Goal: Task Accomplishment & Management: Manage account settings

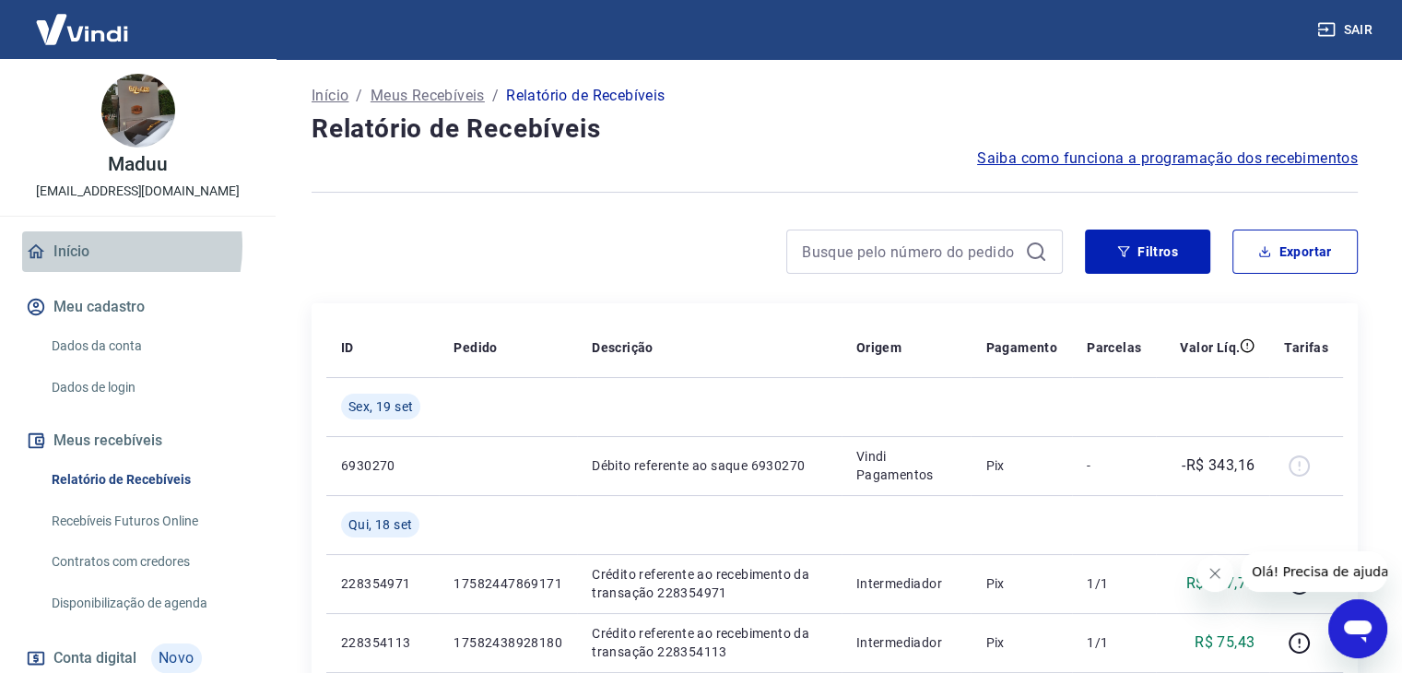
click at [85, 246] on link "Início" at bounding box center [137, 251] width 231 height 41
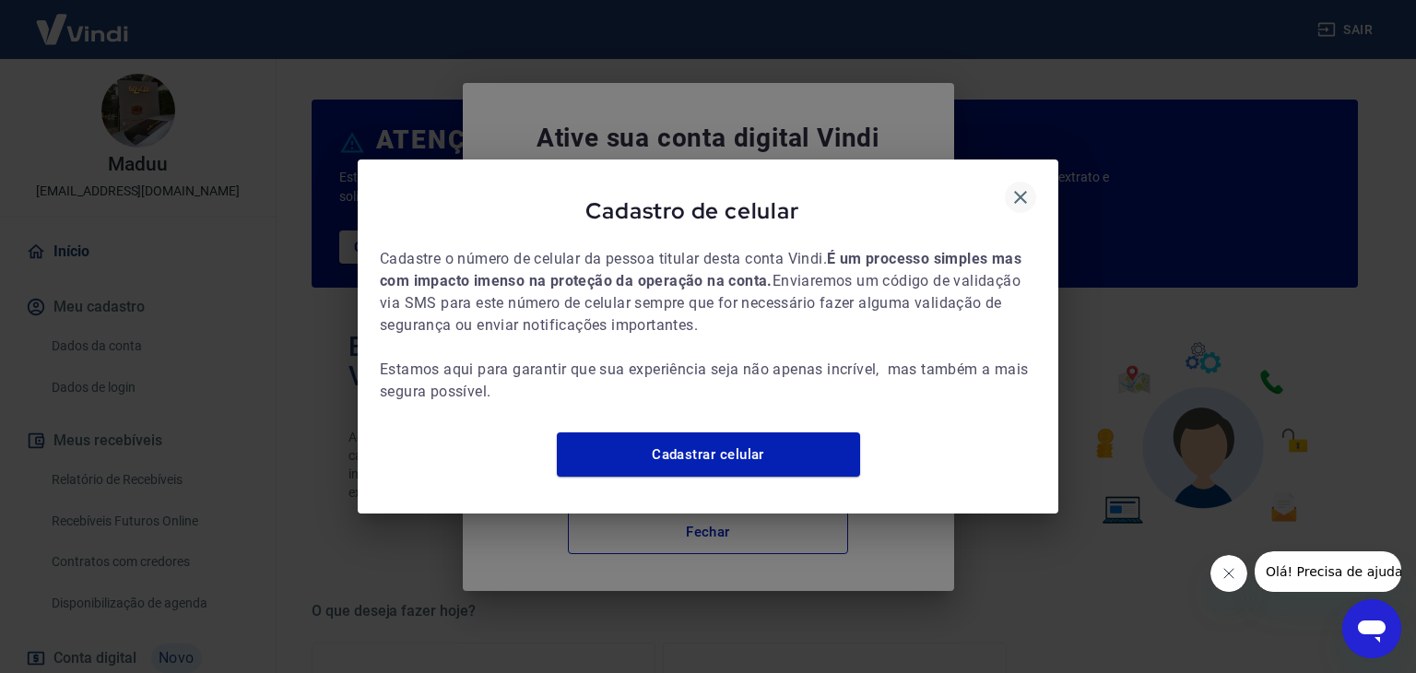
click at [1018, 186] on icon "button" at bounding box center [1020, 197] width 22 height 22
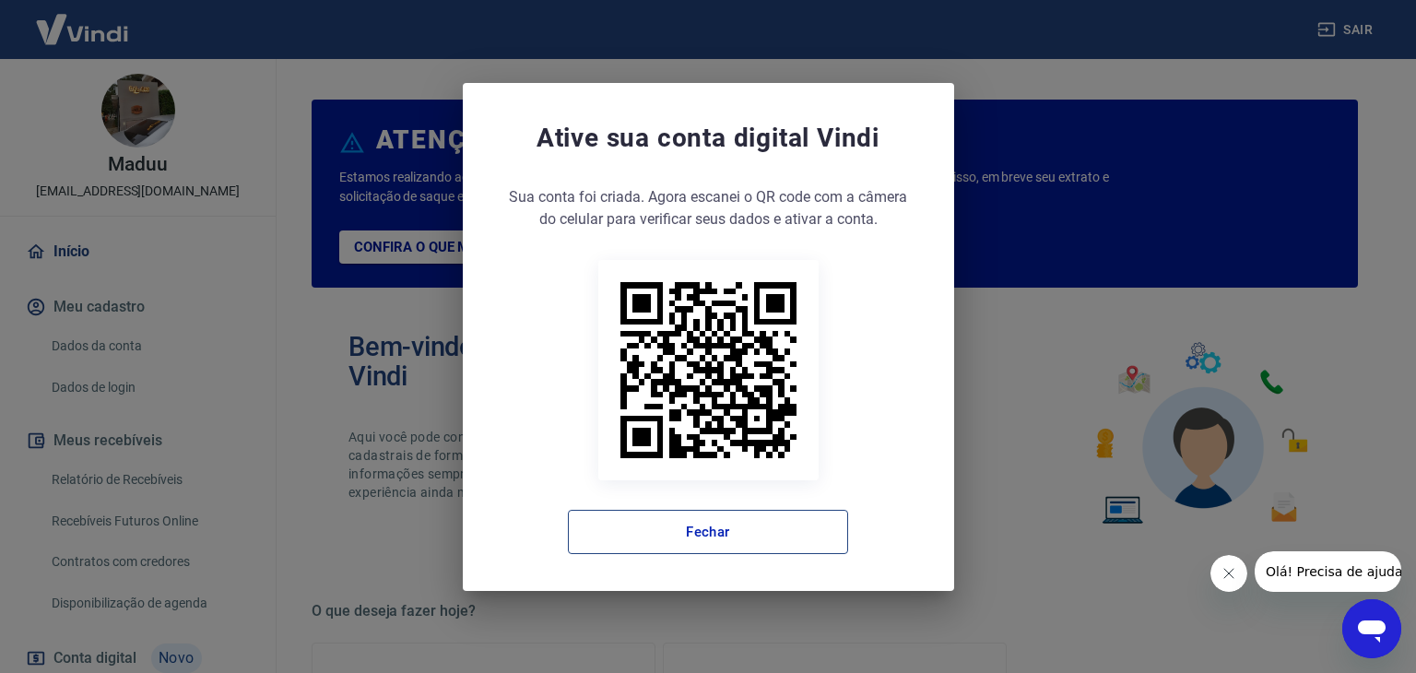
click at [722, 524] on button "Fechar" at bounding box center [708, 532] width 280 height 44
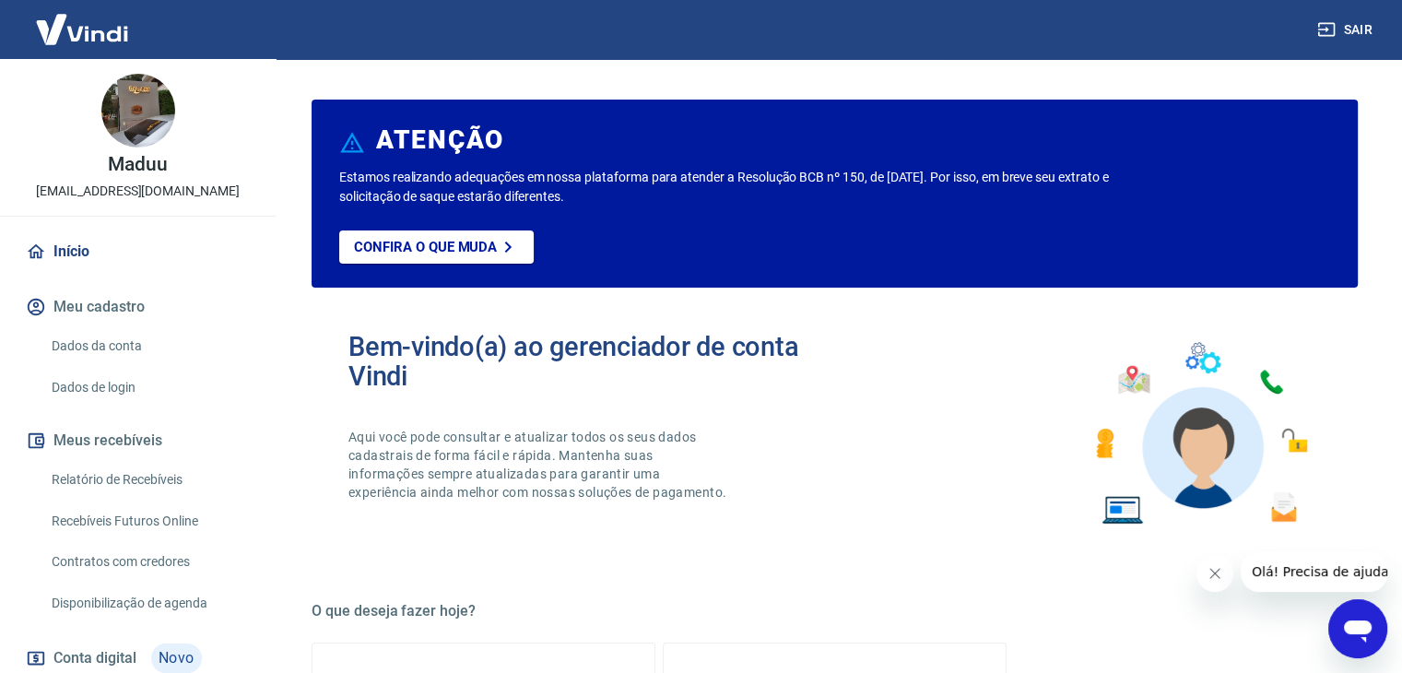
click at [152, 477] on link "Relatório de Recebíveis" at bounding box center [148, 480] width 209 height 38
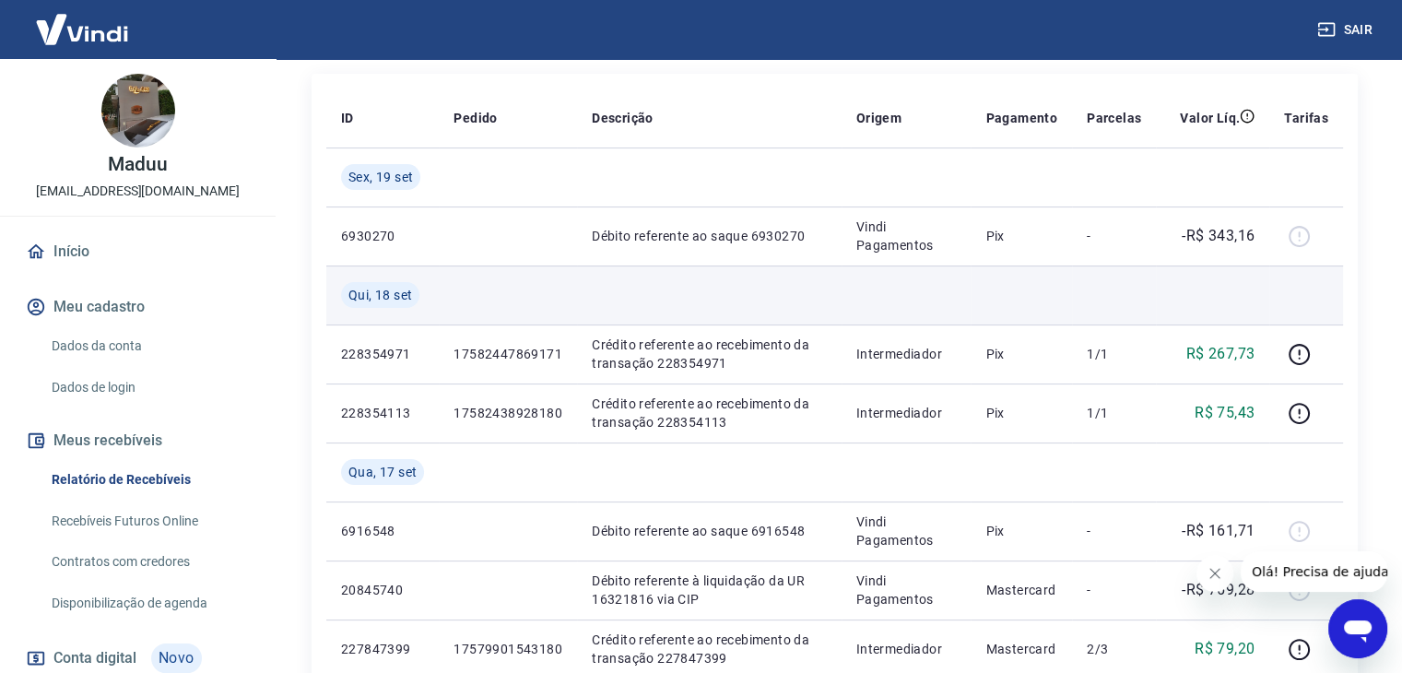
scroll to position [184, 0]
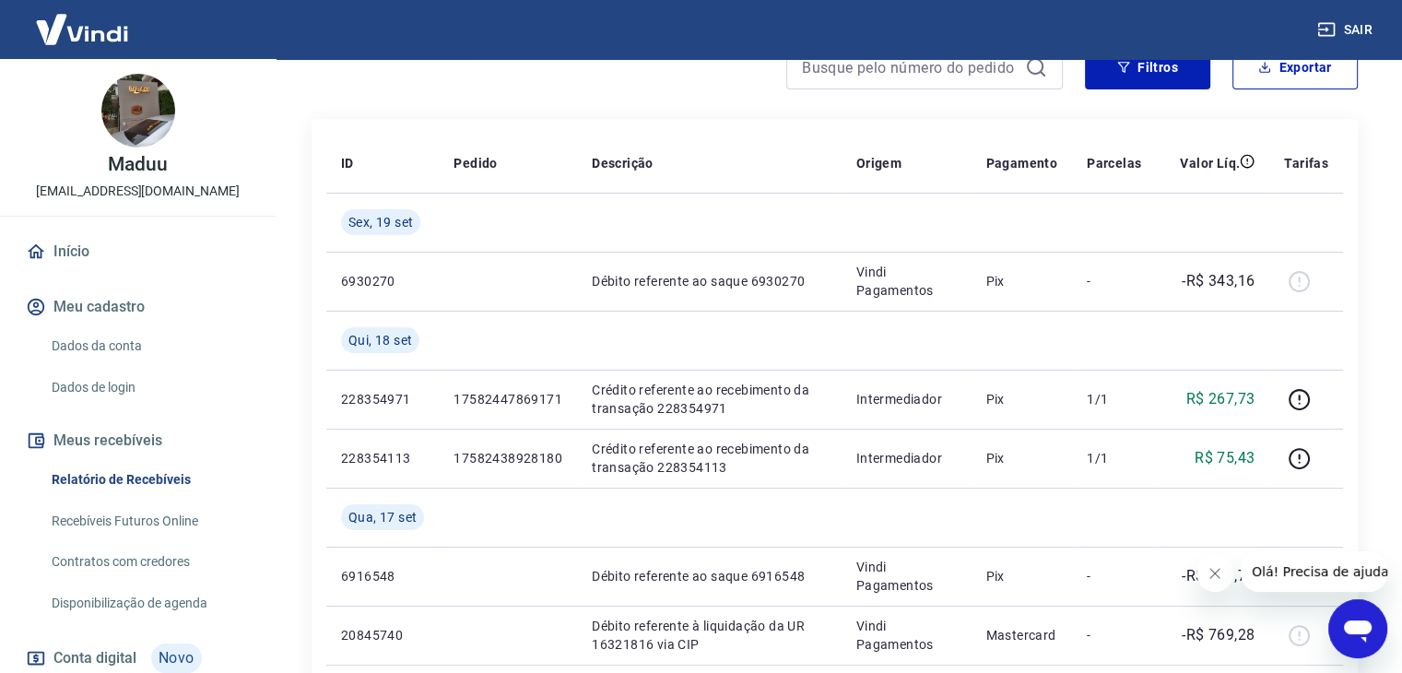
click at [140, 521] on link "Recebíveis Futuros Online" at bounding box center [148, 521] width 209 height 38
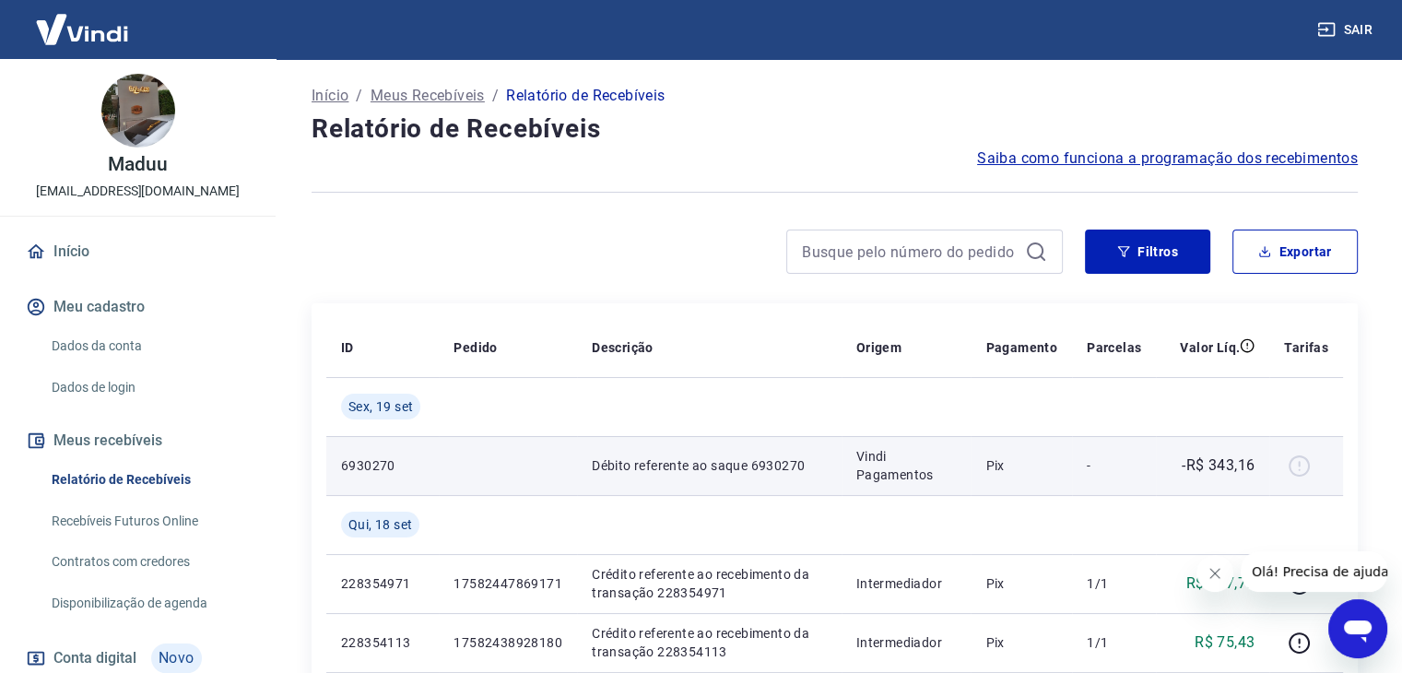
click at [1302, 465] on div at bounding box center [1306, 465] width 44 height 29
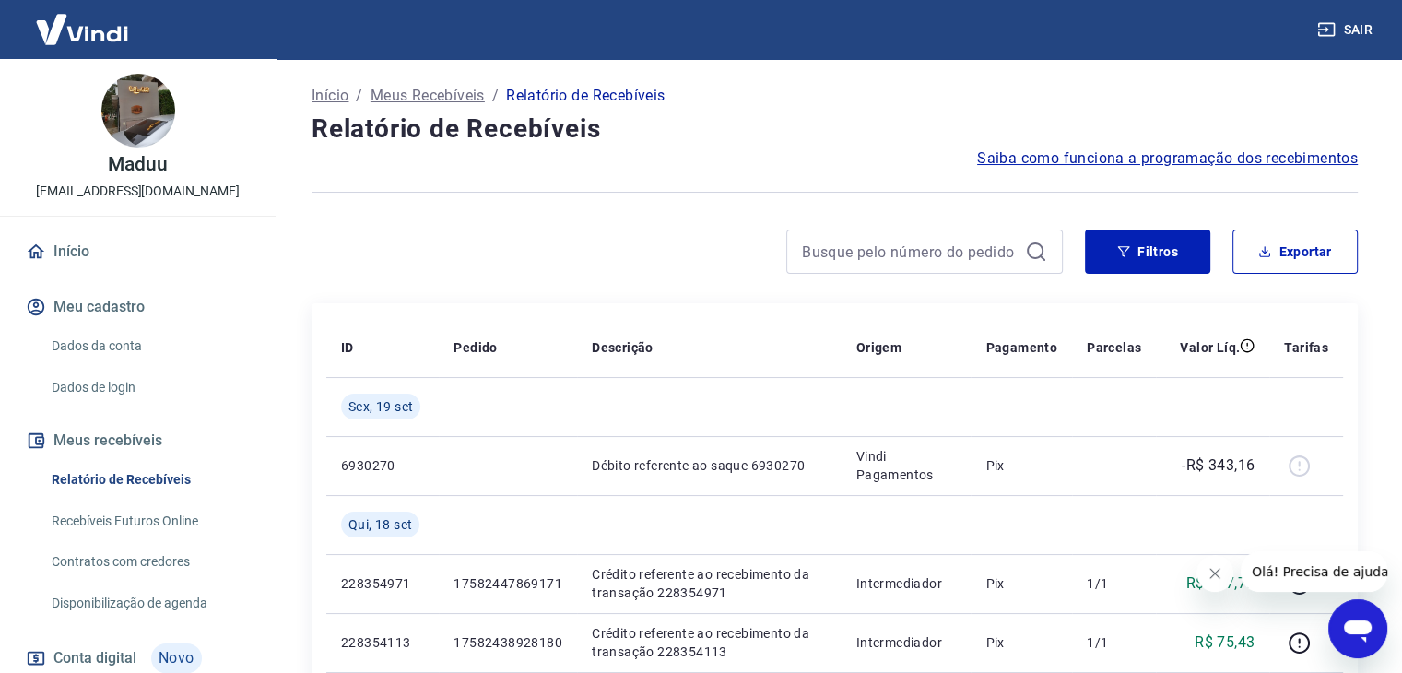
click at [87, 246] on link "Início" at bounding box center [137, 251] width 231 height 41
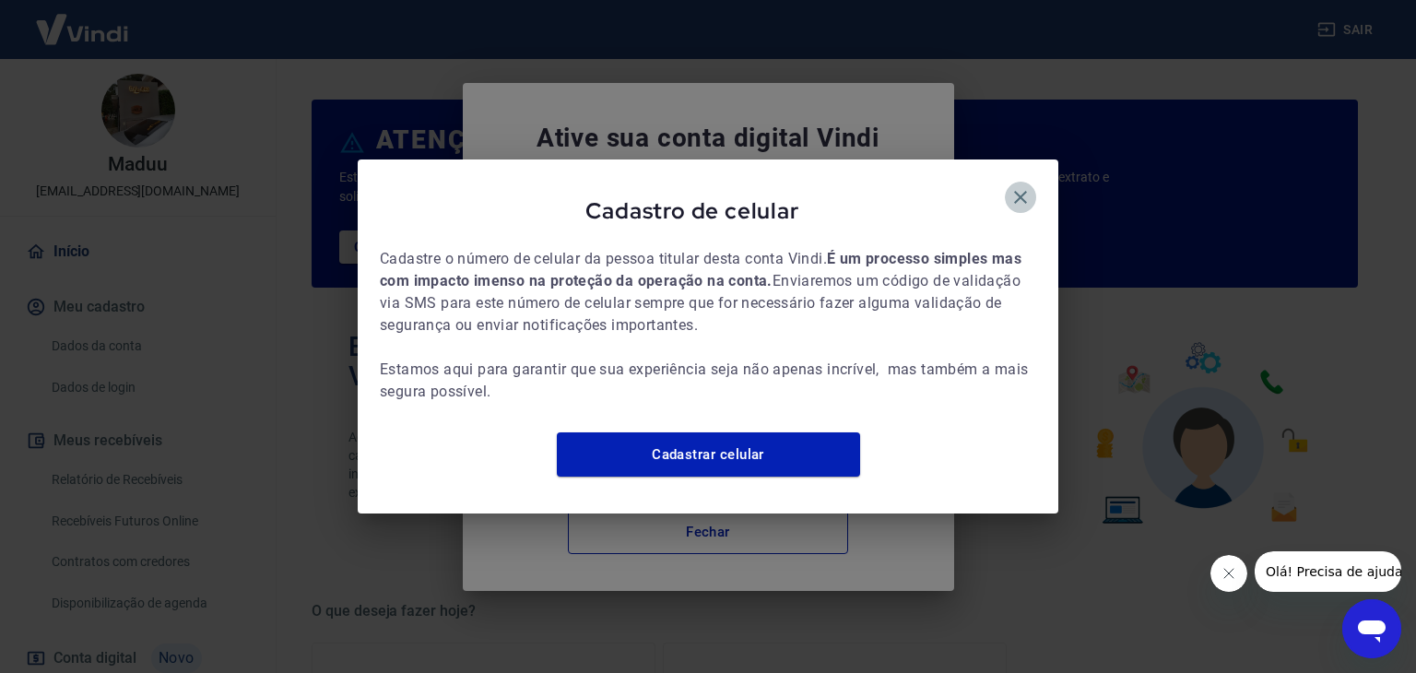
click at [1018, 191] on icon "button" at bounding box center [1020, 197] width 13 height 13
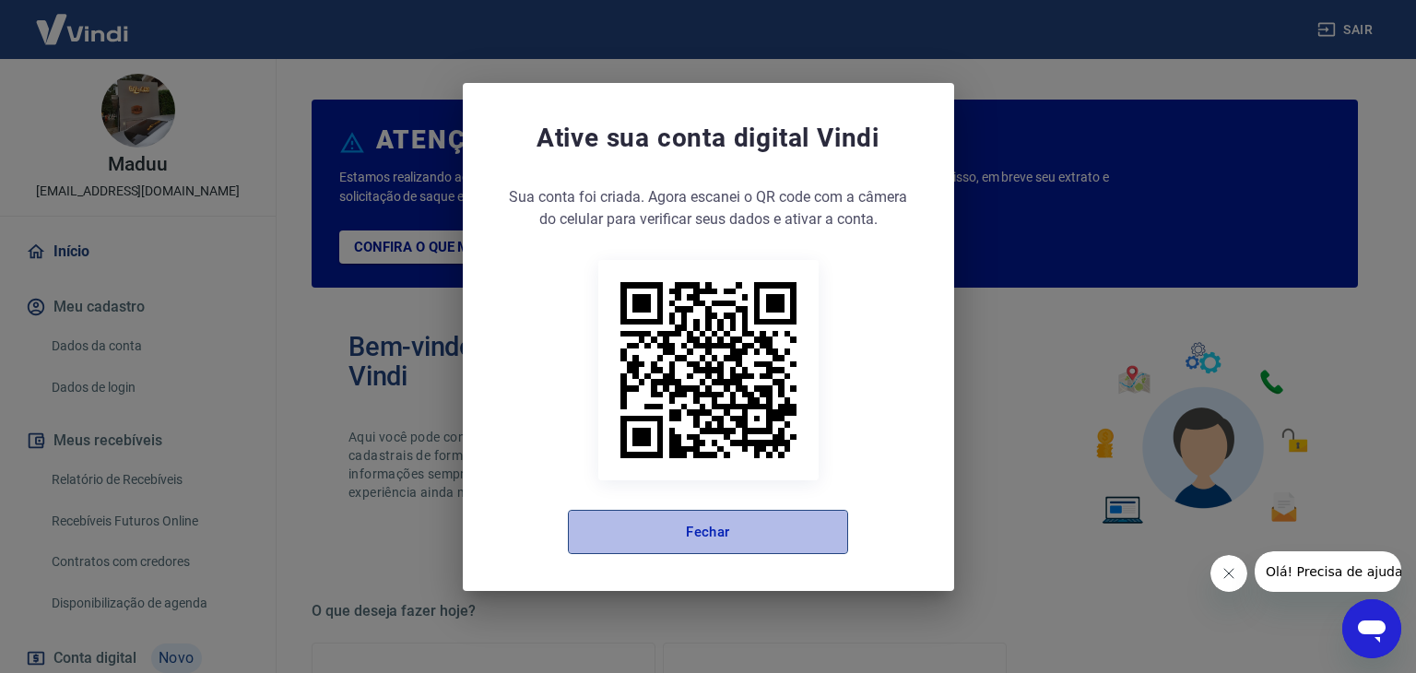
click at [772, 528] on button "Fechar" at bounding box center [708, 532] width 280 height 44
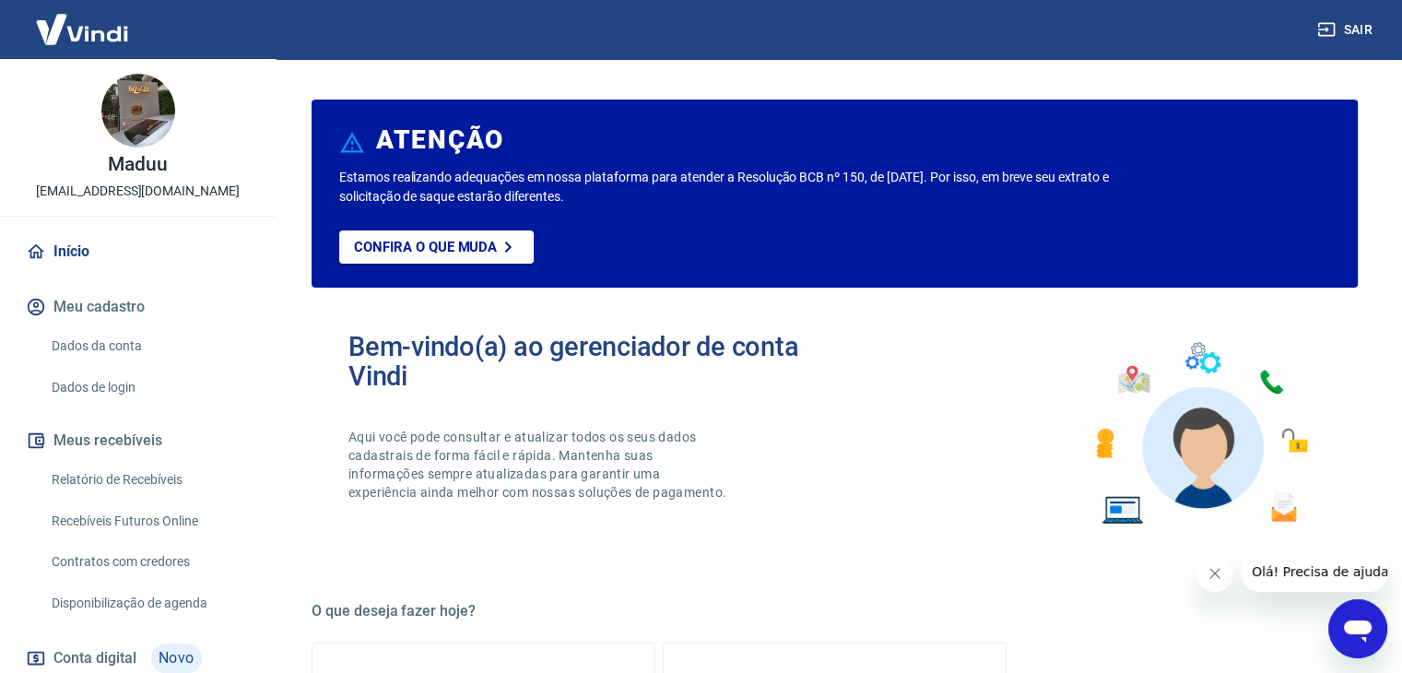
click at [162, 522] on link "Recebíveis Futuros Online" at bounding box center [148, 521] width 209 height 38
